Goal: Transaction & Acquisition: Purchase product/service

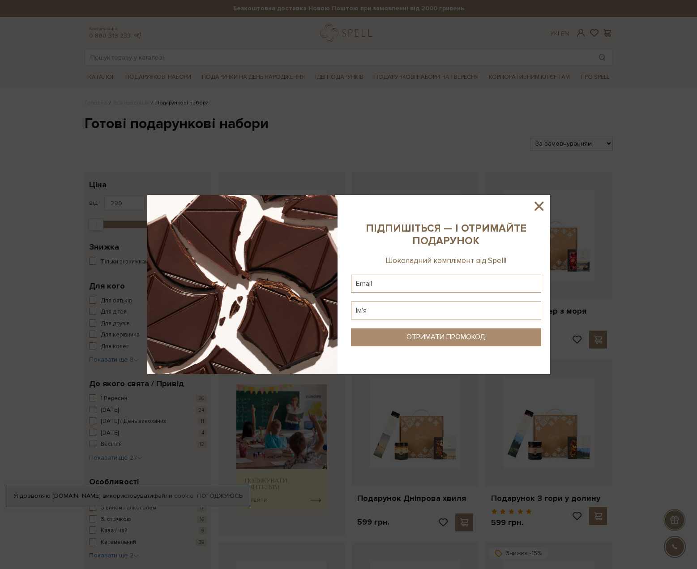
click at [532, 203] on icon at bounding box center [539, 205] width 15 height 15
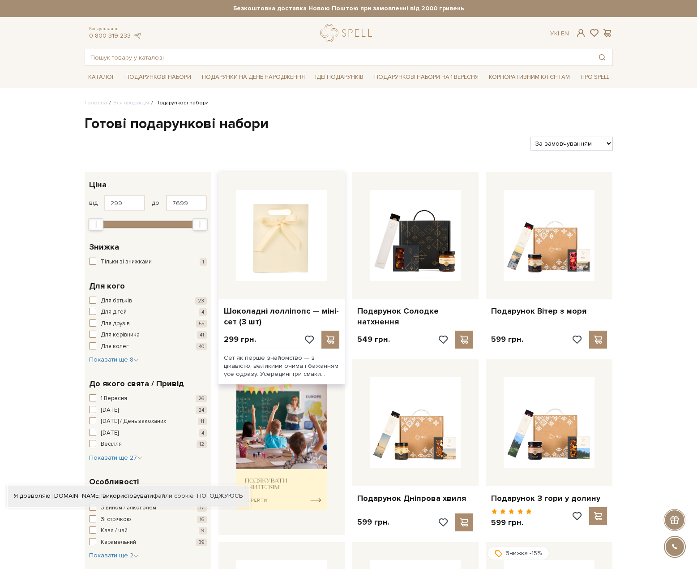
click at [294, 238] on img at bounding box center [281, 235] width 91 height 91
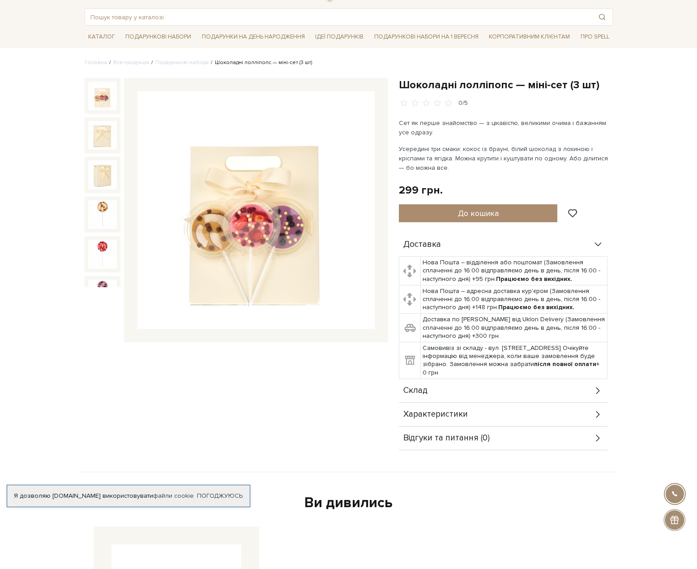
scroll to position [104, 0]
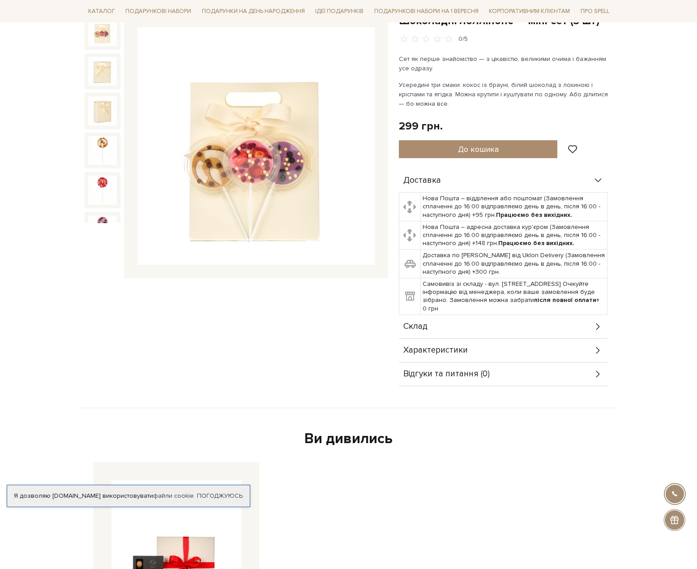
click at [473, 323] on div "Склад" at bounding box center [503, 326] width 209 height 23
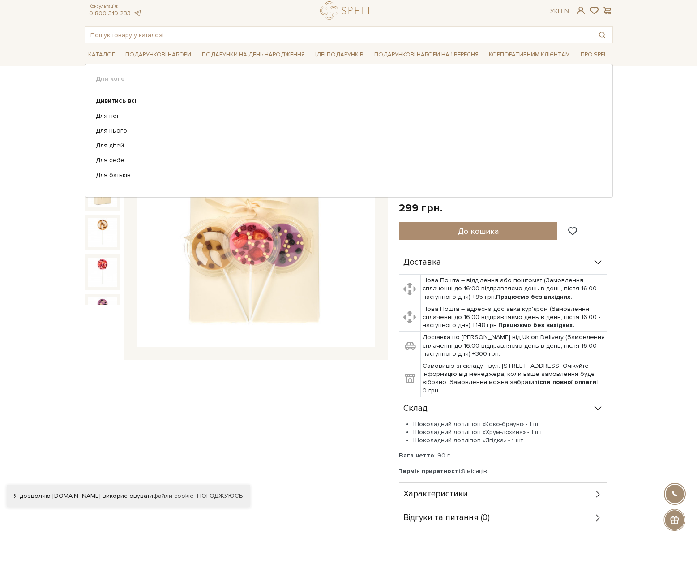
scroll to position [0, 0]
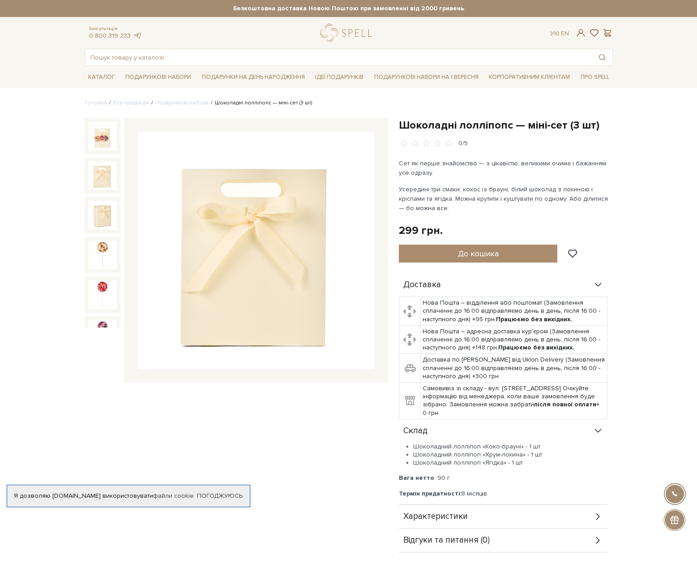
click at [101, 169] on img at bounding box center [102, 175] width 29 height 29
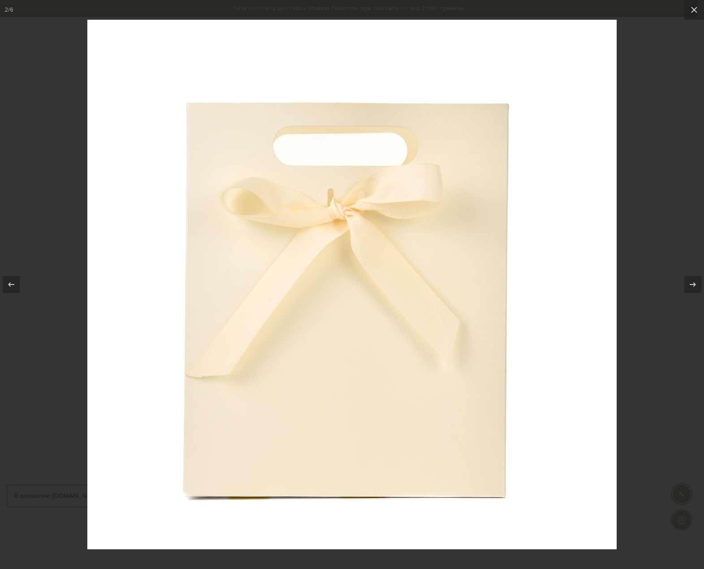
click at [655, 204] on div at bounding box center [352, 284] width 704 height 569
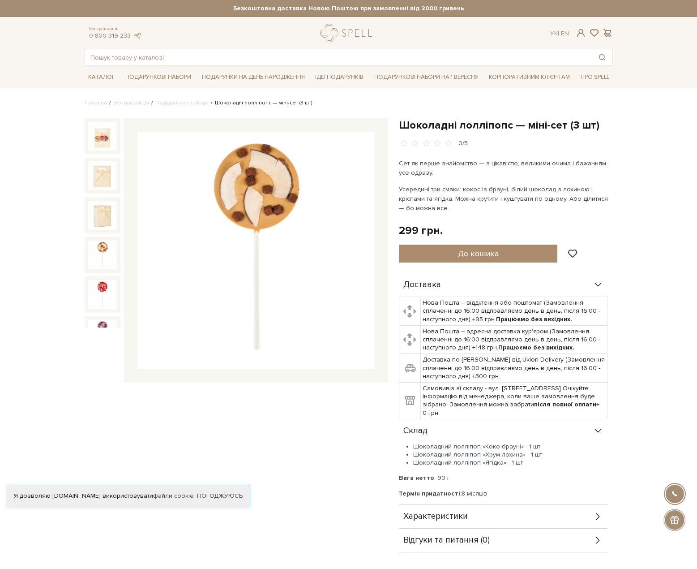
click at [94, 247] on img at bounding box center [102, 254] width 29 height 29
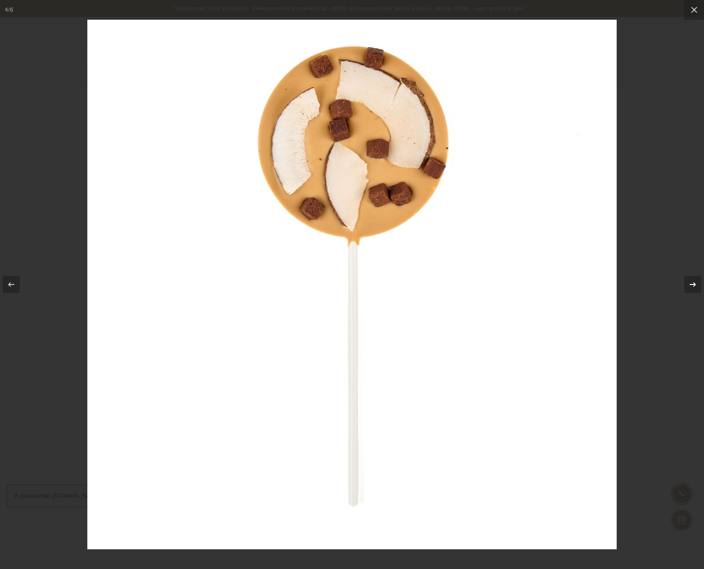
click at [690, 282] on icon at bounding box center [692, 284] width 11 height 11
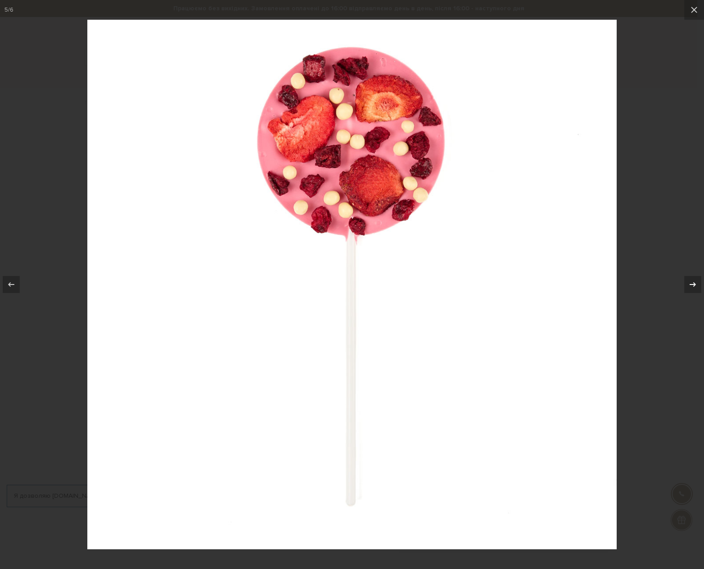
click at [690, 282] on icon at bounding box center [692, 284] width 11 height 11
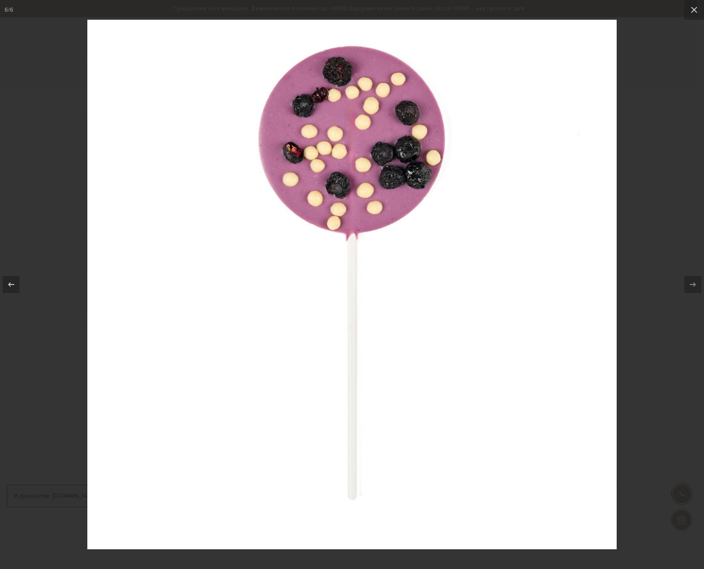
click at [679, 230] on div at bounding box center [352, 284] width 704 height 569
